Goal: Task Accomplishment & Management: Complete application form

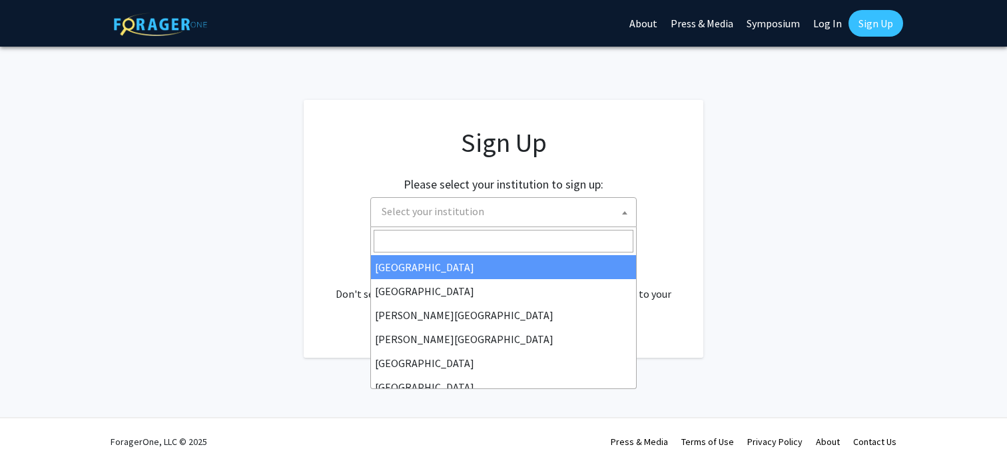
click at [546, 210] on span "Select your institution" at bounding box center [506, 211] width 260 height 27
click at [549, 234] on input "Search" at bounding box center [504, 241] width 260 height 23
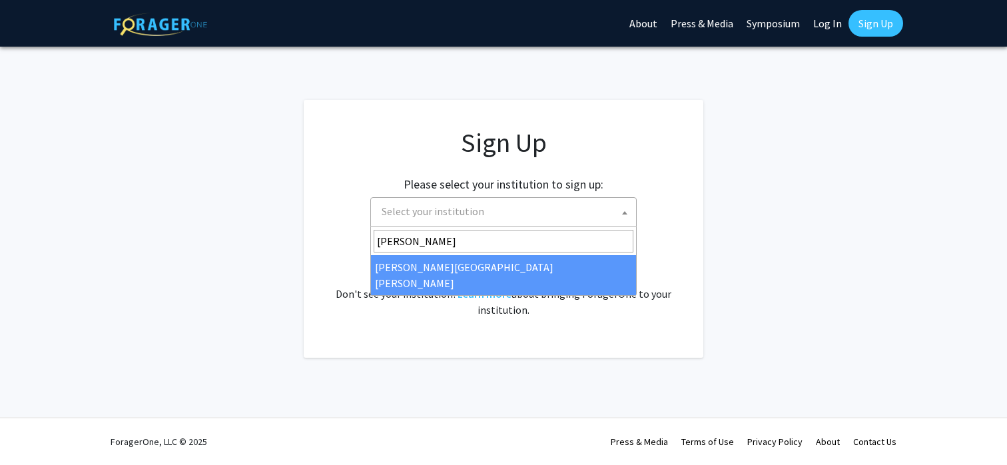
type input "[PERSON_NAME]"
select select "1"
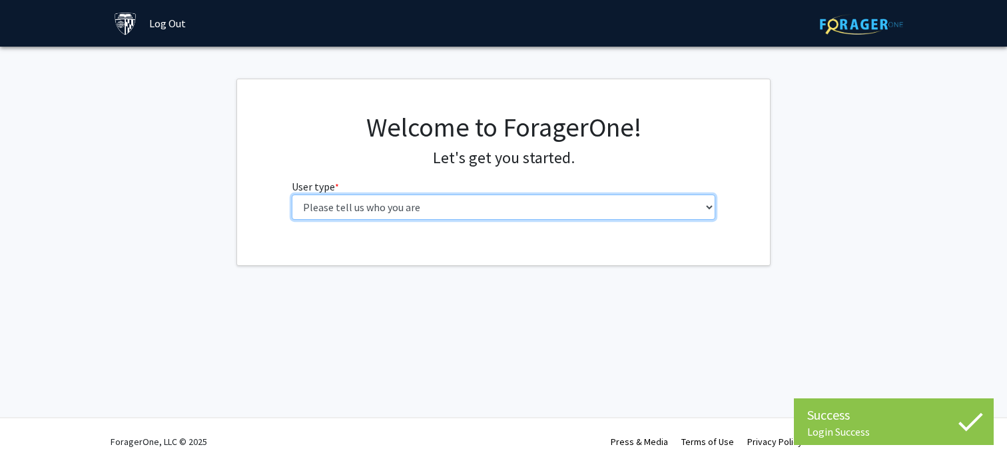
click at [574, 201] on select "Please tell us who you are Undergraduate Student Master's Student Doctoral Cand…" at bounding box center [504, 207] width 424 height 25
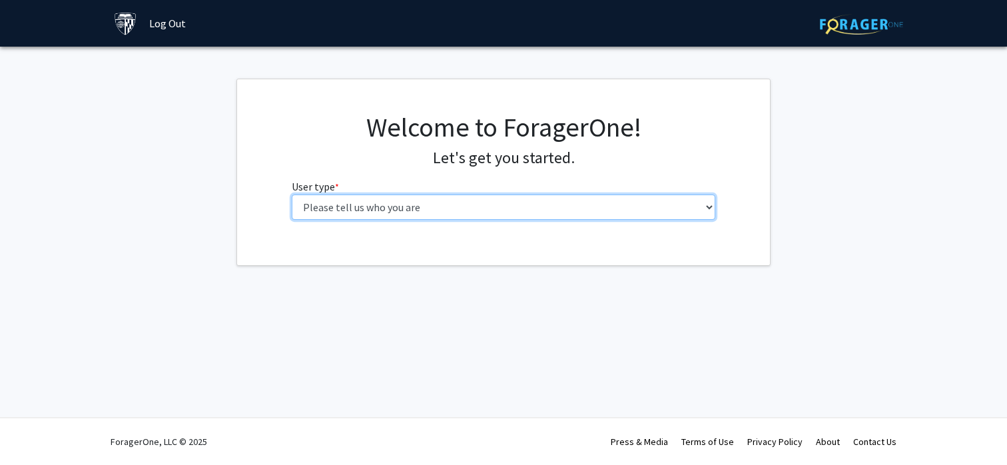
select select "1: undergrad"
click at [292, 195] on select "Please tell us who you are Undergraduate Student Master's Student Doctoral Cand…" at bounding box center [504, 207] width 424 height 25
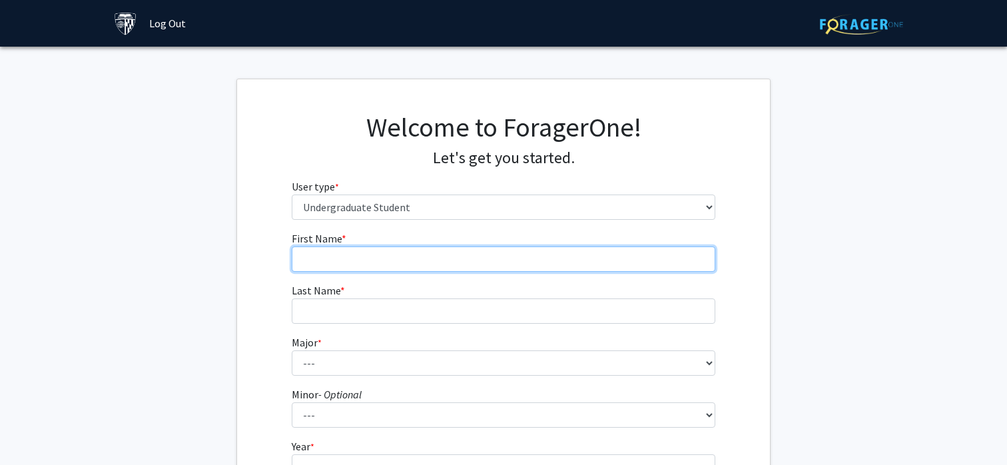
click at [650, 256] on input "First Name * required" at bounding box center [504, 258] width 424 height 25
type input "Kyle"
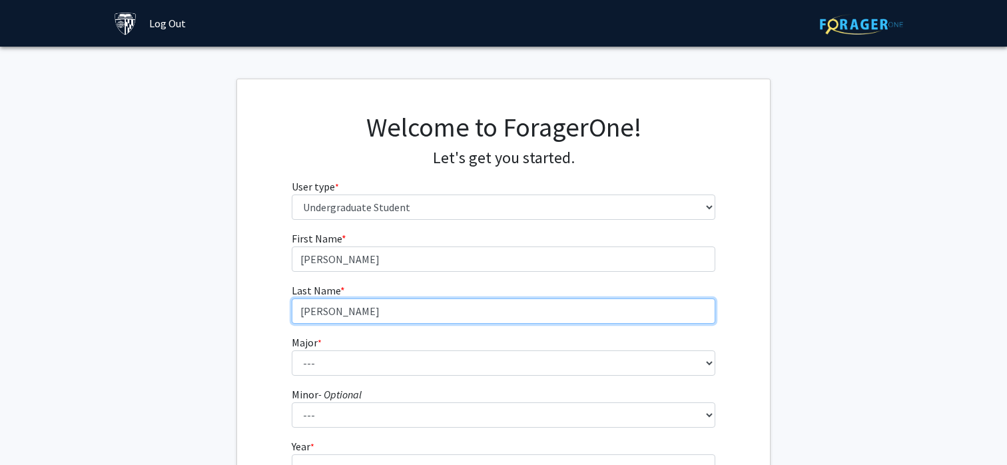
type input "Kim"
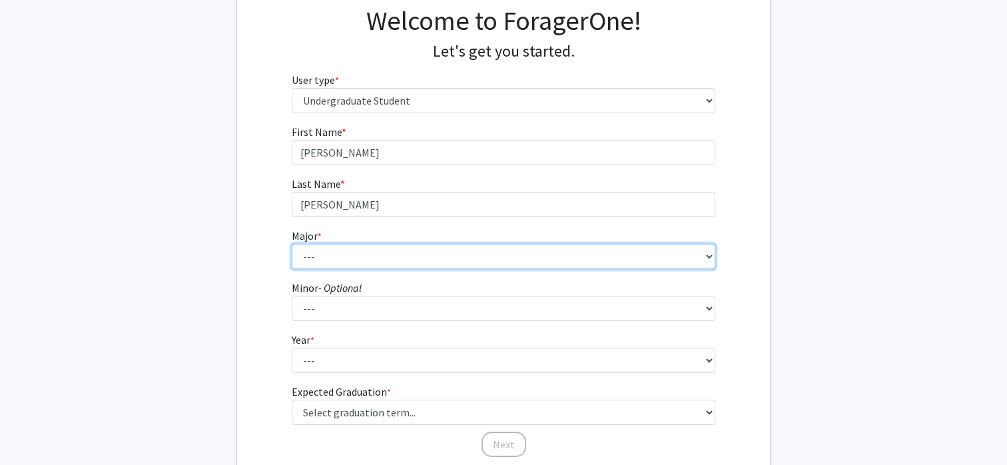
scroll to position [213, 0]
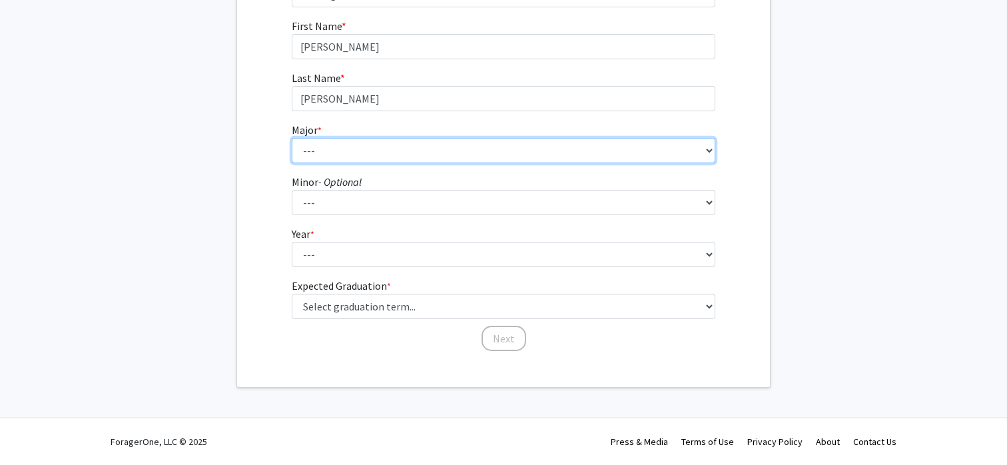
click at [710, 157] on select "--- Africana Studies Anthropology Applied Mathematics & Statistics Archaeology …" at bounding box center [504, 150] width 424 height 25
select select "15: 30"
click at [292, 138] on select "--- Africana Studies Anthropology Applied Mathematics & Statistics Archaeology …" at bounding box center [504, 150] width 424 height 25
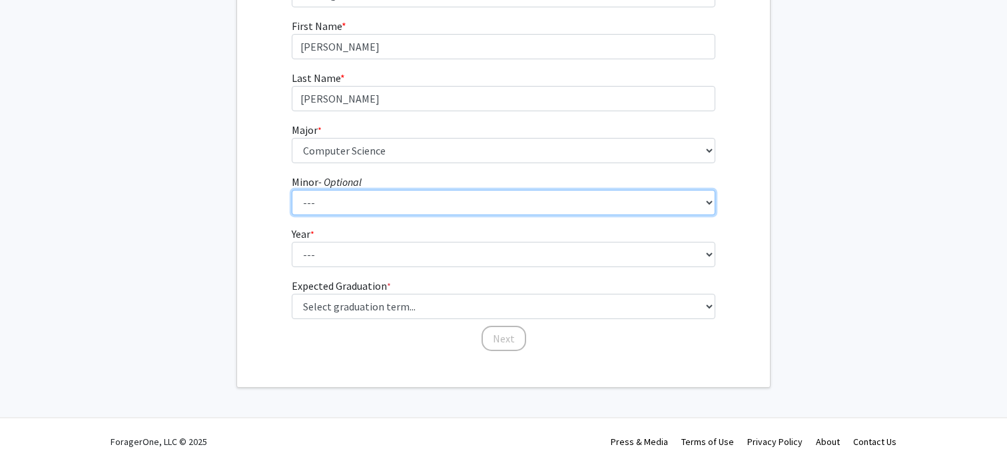
click at [586, 207] on select "--- Accounting and Financial Management Africana Studies Anthropology Applied M…" at bounding box center [504, 202] width 424 height 25
select select "10: 22"
click at [292, 190] on select "--- Accounting and Financial Management Africana Studies Anthropology Applied M…" at bounding box center [504, 202] width 424 height 25
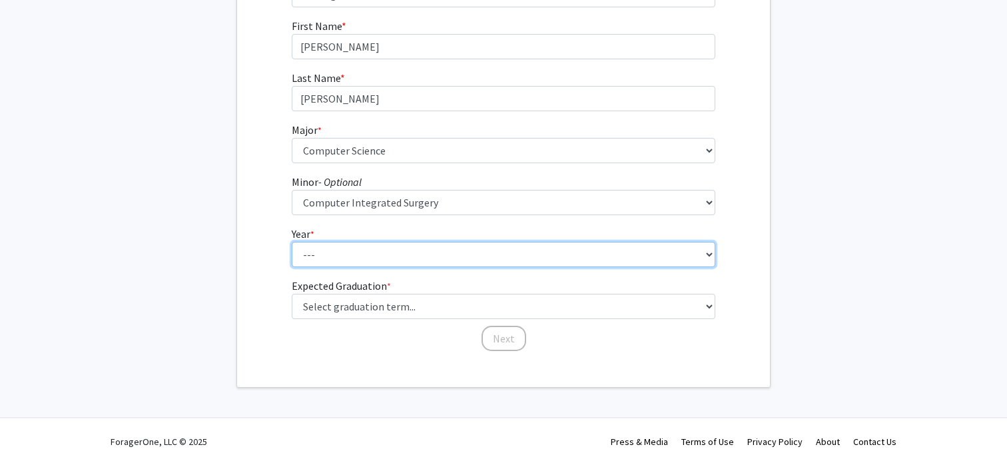
click at [594, 262] on select "--- First-year Sophomore Junior Senior Postbaccalaureate Certificate" at bounding box center [504, 254] width 424 height 25
click at [292, 242] on select "--- First-year Sophomore Junior Senior Postbaccalaureate Certificate" at bounding box center [504, 254] width 424 height 25
click at [567, 246] on select "--- First-year Sophomore Junior Senior Postbaccalaureate Certificate" at bounding box center [504, 254] width 424 height 25
select select "3: junior"
click at [292, 242] on select "--- First-year Sophomore Junior Senior Postbaccalaureate Certificate" at bounding box center [504, 254] width 424 height 25
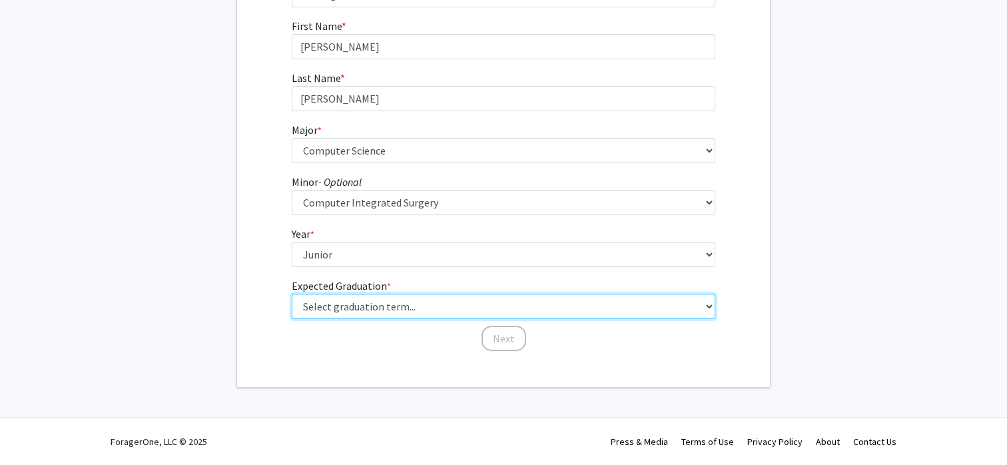
click at [562, 306] on select "Select graduation term... Spring 2025 Summer 2025 Fall 2025 Winter 2025 Spring …" at bounding box center [504, 306] width 424 height 25
select select "9: spring_2027"
click at [292, 294] on select "Select graduation term... Spring 2025 Summer 2025 Fall 2025 Winter 2025 Spring …" at bounding box center [504, 306] width 424 height 25
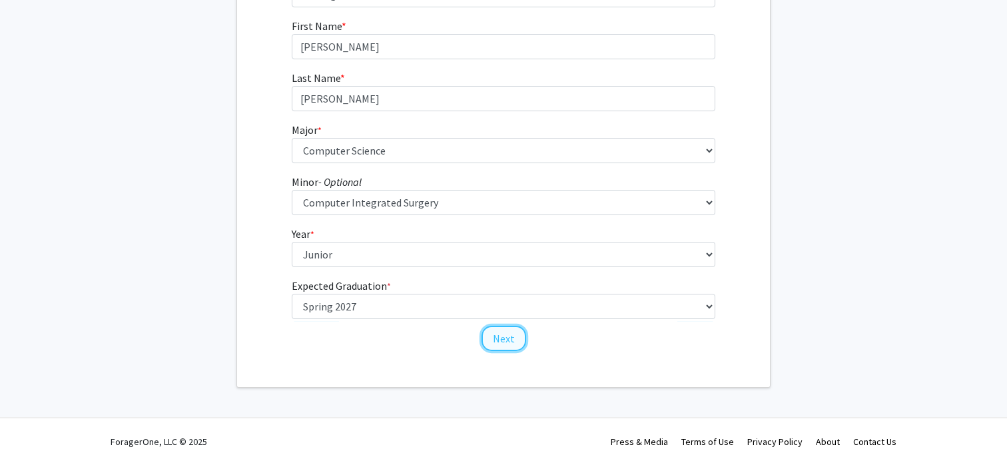
click at [512, 342] on button "Next" at bounding box center [504, 338] width 45 height 25
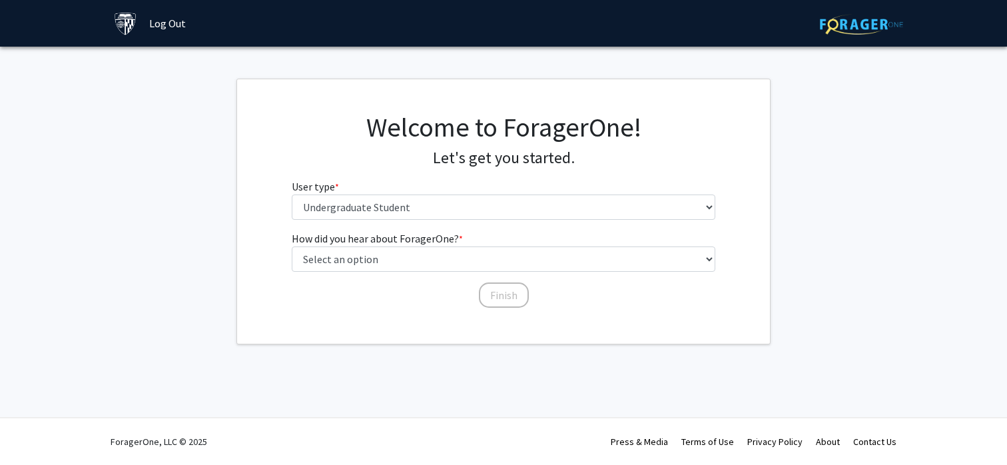
scroll to position [0, 0]
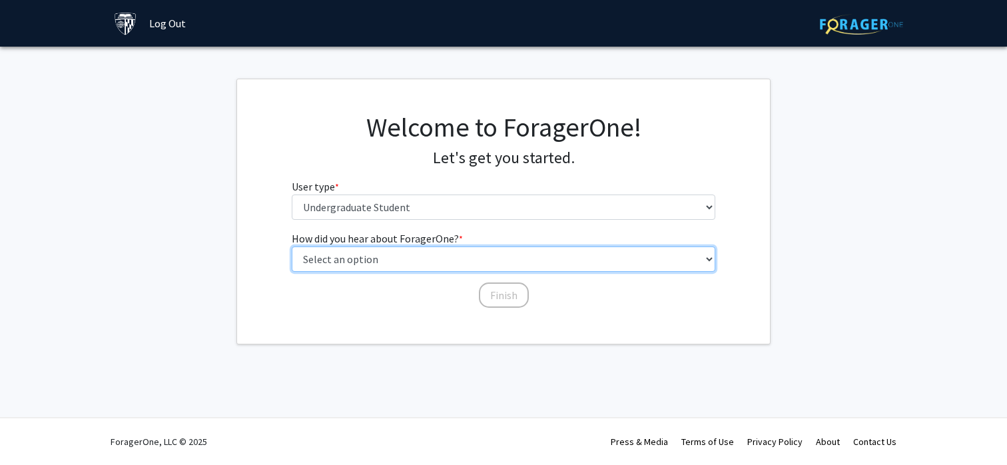
click at [474, 256] on select "Select an option Peer/student recommendation Faculty/staff recommendation Unive…" at bounding box center [504, 258] width 424 height 25
select select "3: university_website"
click at [292, 246] on select "Select an option Peer/student recommendation Faculty/staff recommendation Unive…" at bounding box center [504, 258] width 424 height 25
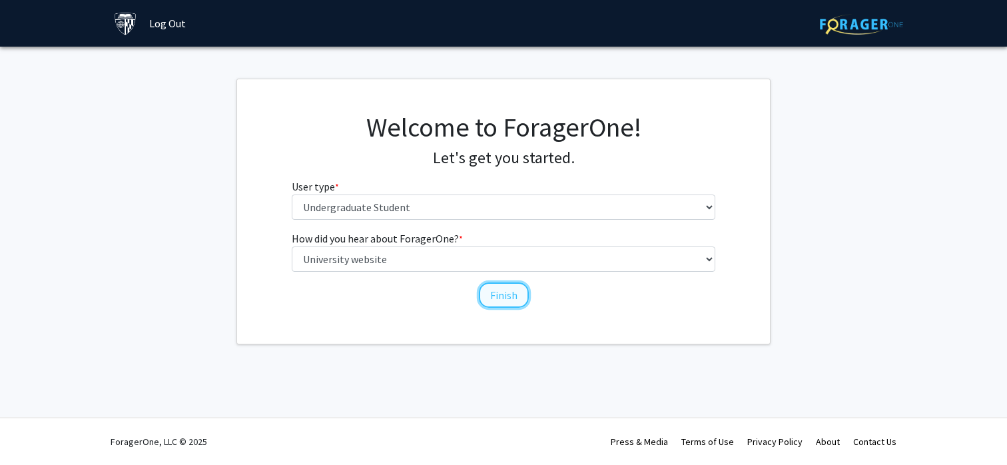
click at [504, 305] on button "Finish" at bounding box center [504, 294] width 50 height 25
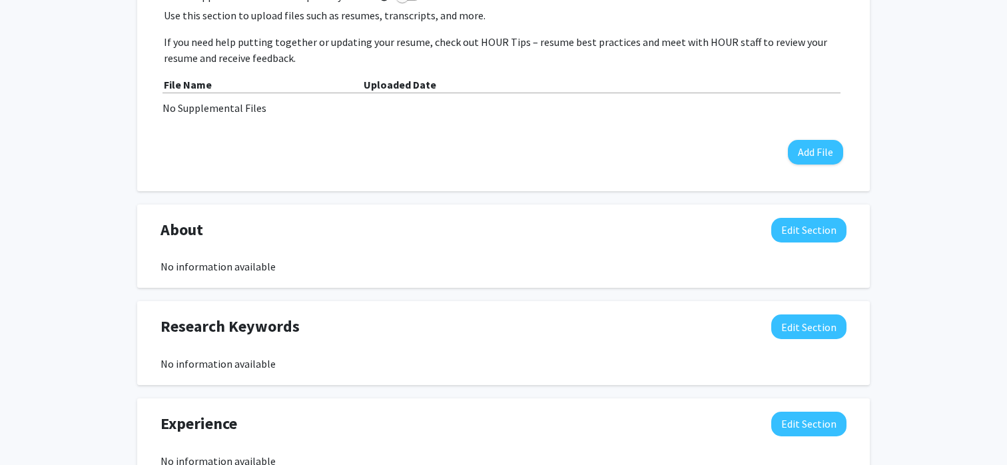
scroll to position [342, 0]
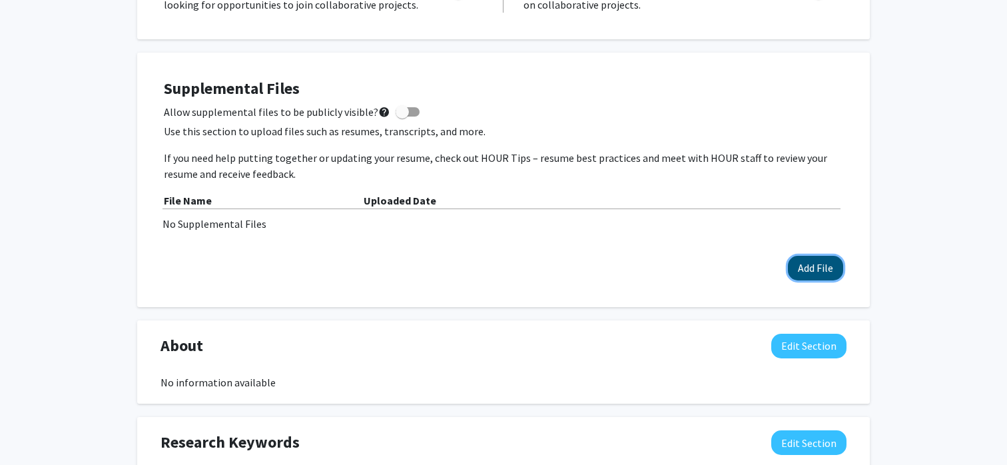
click at [817, 274] on button "Add File" at bounding box center [815, 268] width 55 height 25
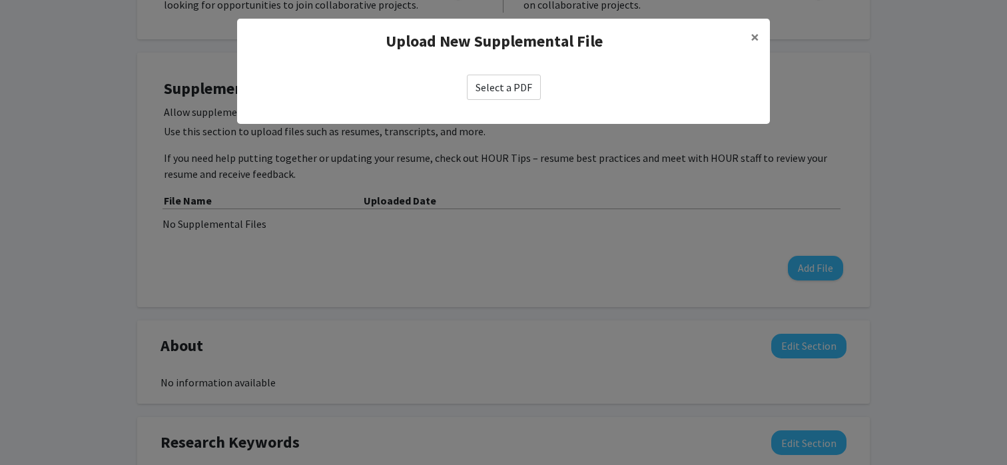
click at [508, 92] on label "Select a PDF" at bounding box center [504, 87] width 74 height 25
click at [0, 0] on input "Select a PDF" at bounding box center [0, 0] width 0 height 0
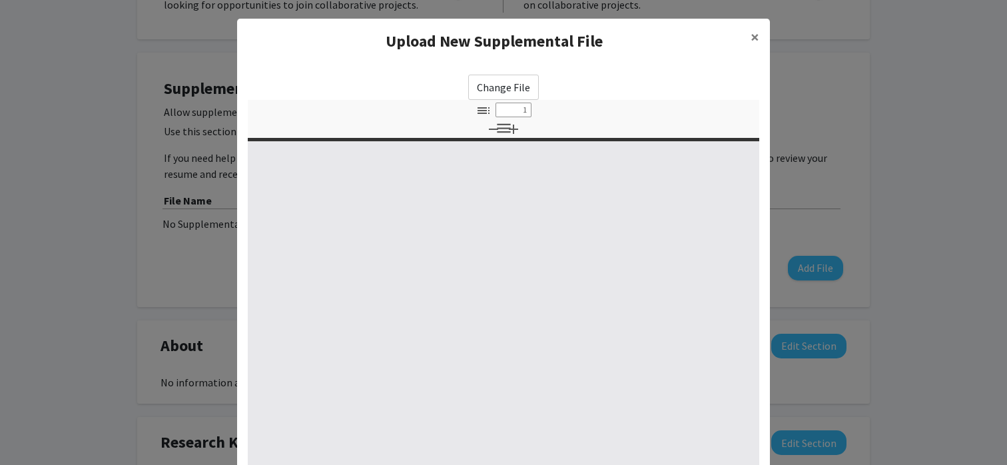
select select "custom"
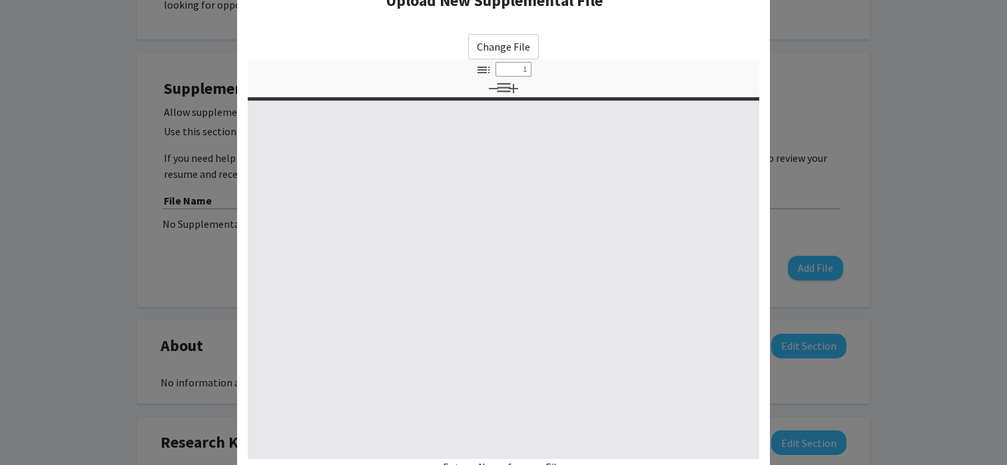
scroll to position [166, 0]
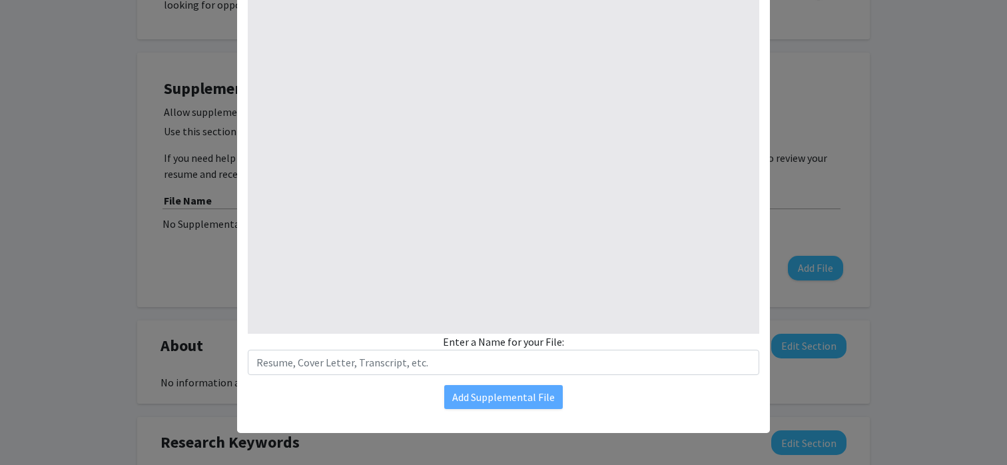
type input "0"
select select "custom"
type input "1"
select select "auto"
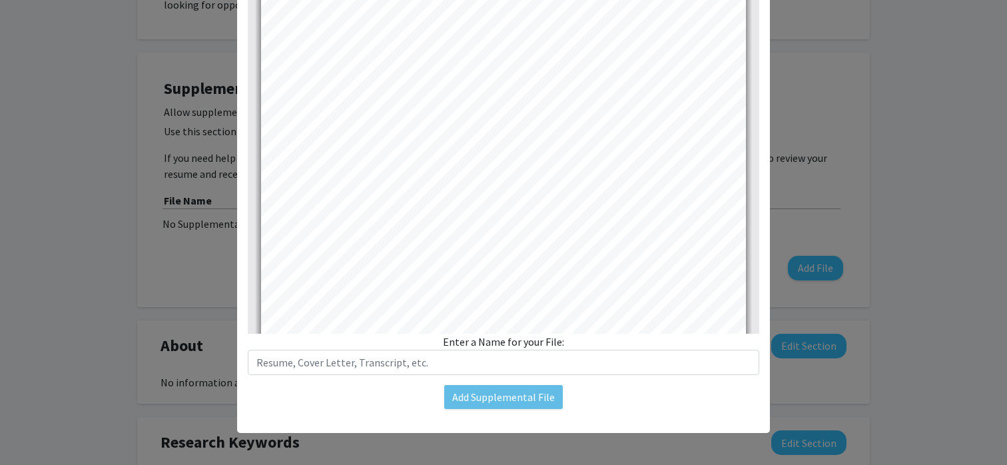
scroll to position [0, 0]
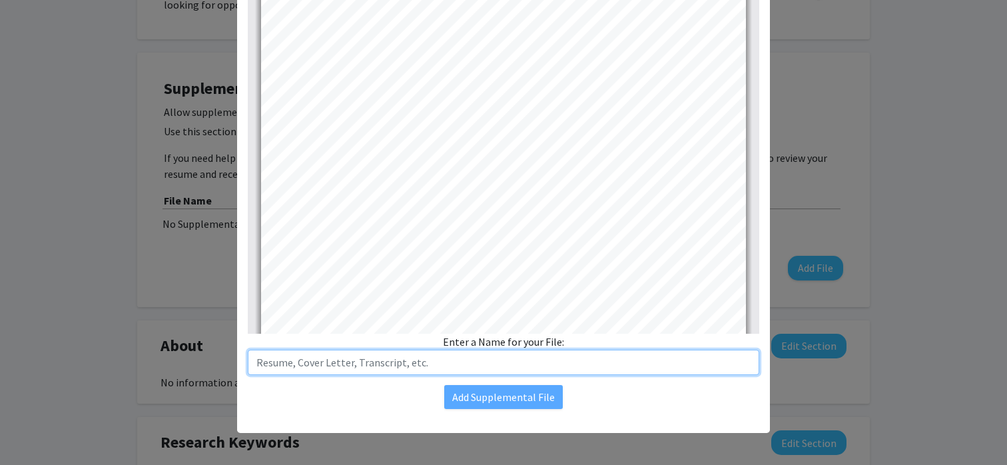
click at [543, 361] on input "text" at bounding box center [504, 362] width 512 height 25
type input "Resume"
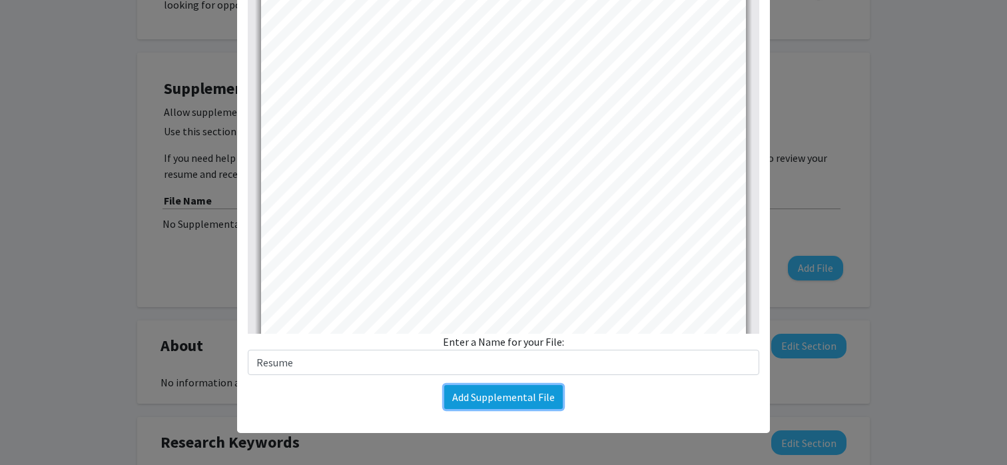
click at [532, 403] on button "Add Supplemental File" at bounding box center [503, 397] width 119 height 24
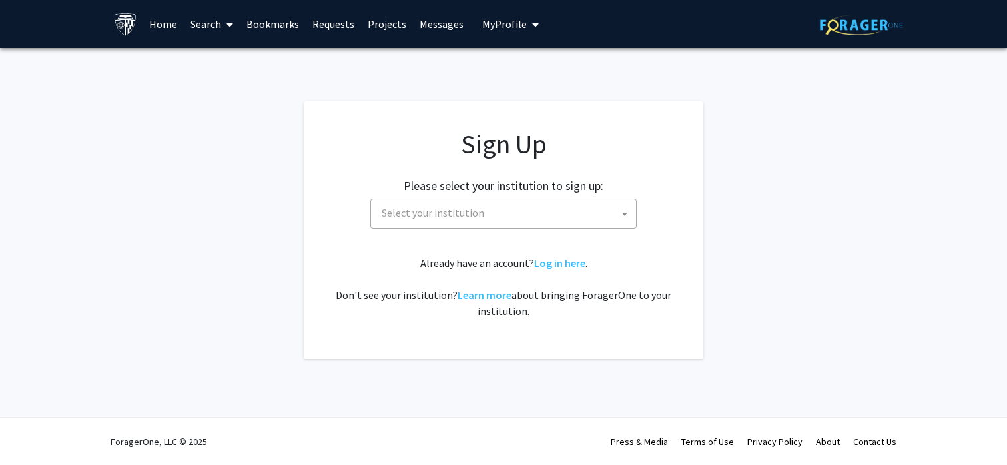
click at [560, 261] on link "Log in here" at bounding box center [559, 262] width 51 height 13
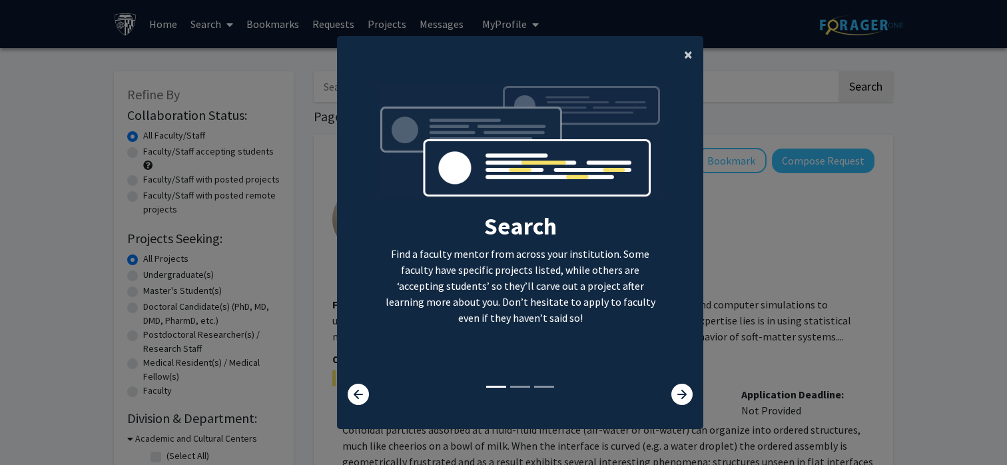
click at [690, 51] on span "×" at bounding box center [688, 54] width 9 height 21
